Goal: Task Accomplishment & Management: Use online tool/utility

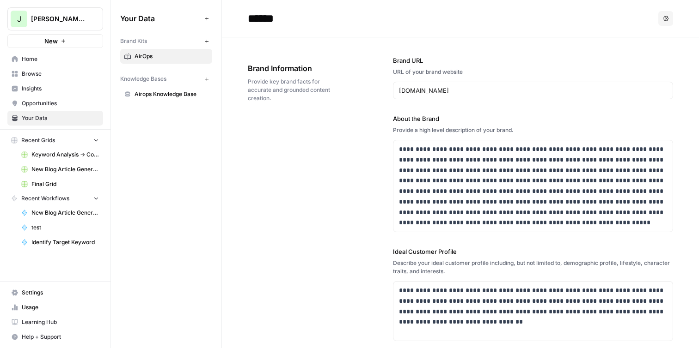
scroll to position [1433, 0]
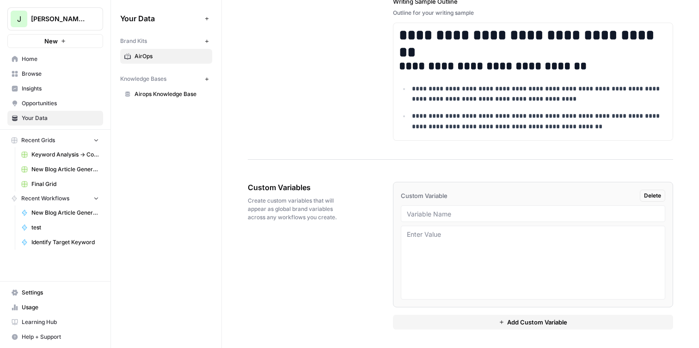
click at [58, 60] on span "Home" at bounding box center [60, 59] width 77 height 8
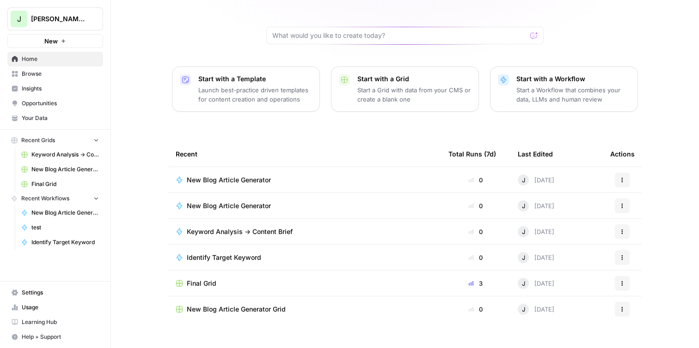
scroll to position [75, 0]
click at [267, 229] on span "Keyword Analysis -> Content Brief" at bounding box center [240, 233] width 106 height 9
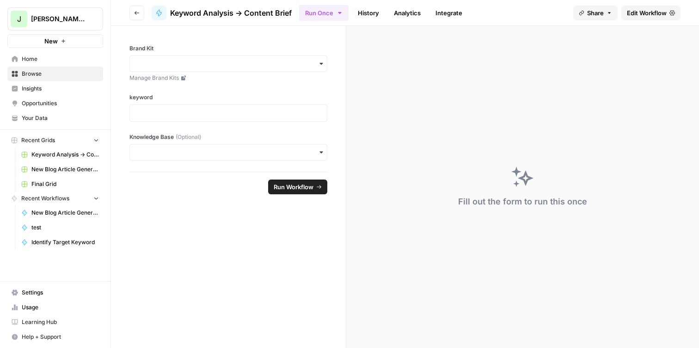
click at [161, 12] on icon at bounding box center [158, 13] width 5 height 6
click at [21, 59] on link "Home" at bounding box center [55, 59] width 96 height 15
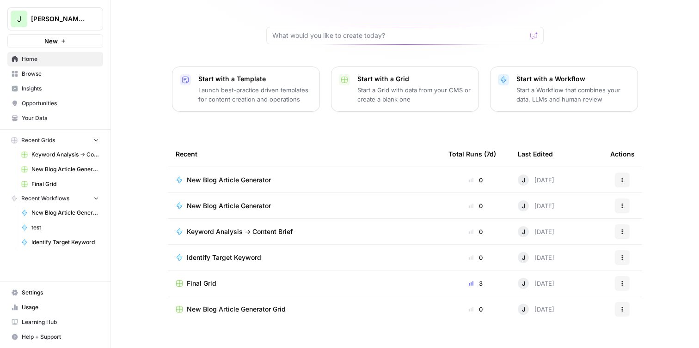
scroll to position [75, 0]
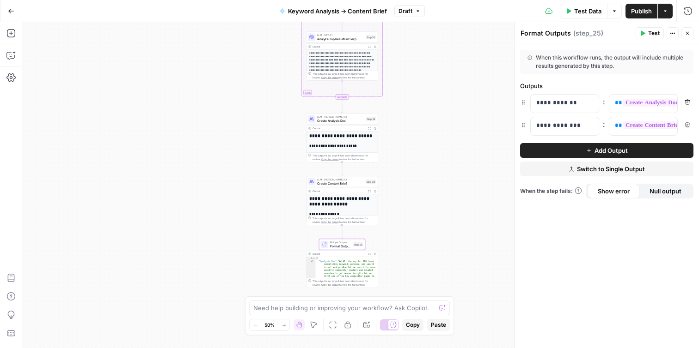
click at [6, 10] on button "Go Back" at bounding box center [11, 11] width 17 height 17
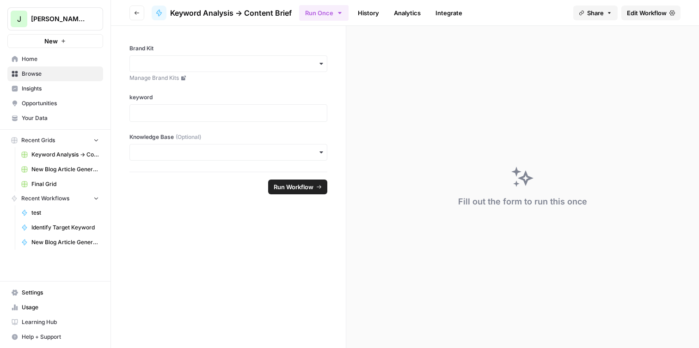
click at [42, 91] on span "Insights" at bounding box center [60, 89] width 77 height 8
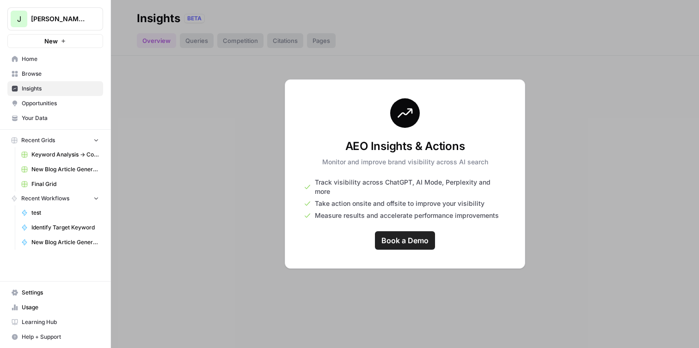
click at [224, 241] on div at bounding box center [405, 174] width 588 height 348
click at [57, 159] on link "Keyword Analysis -> Content Brief Grid" at bounding box center [60, 154] width 86 height 15
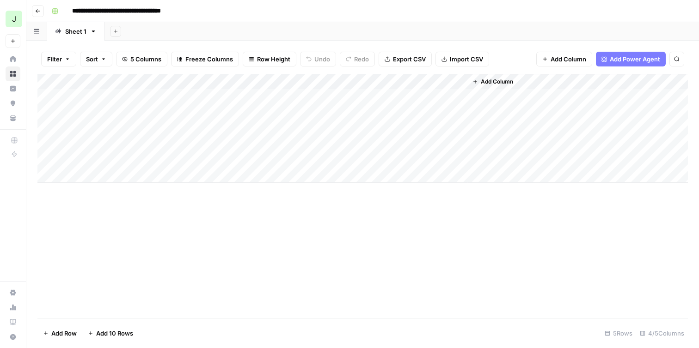
click at [281, 82] on div "Add Column" at bounding box center [362, 128] width 650 height 109
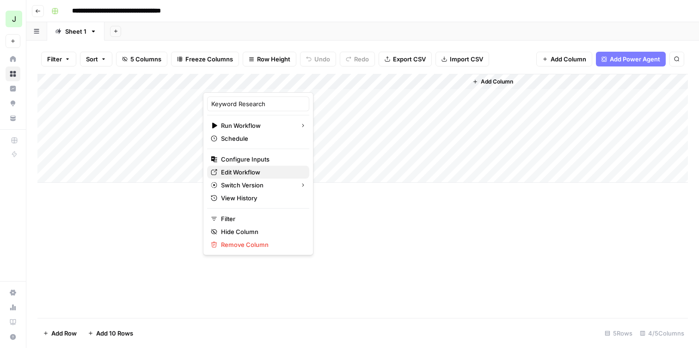
click at [259, 174] on span "Edit Workflow" at bounding box center [261, 172] width 81 height 9
